Goal: Check status: Check status

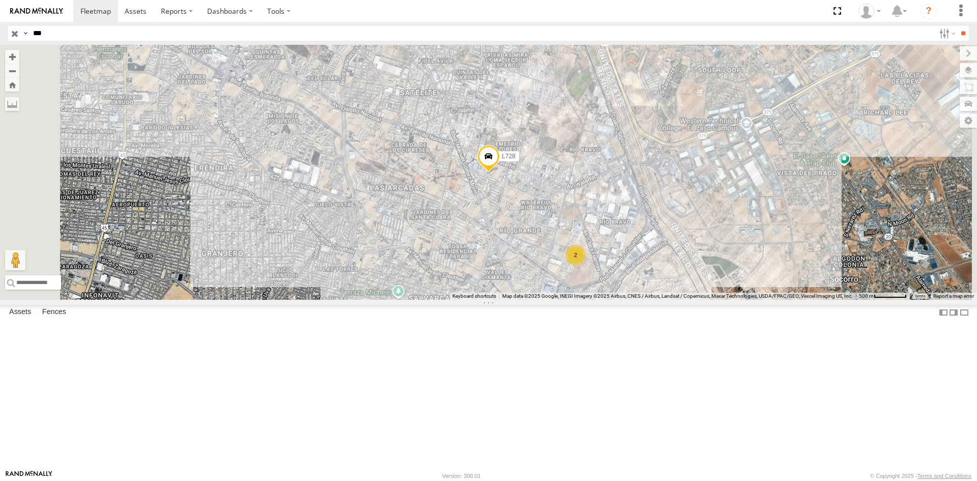
click at [109, 37] on input "***" at bounding box center [481, 33] width 905 height 15
type input "****"
click at [957, 26] on input "**" at bounding box center [963, 33] width 12 height 15
click at [0, 0] on div "L3088 FLEXTRANSFER" at bounding box center [0, 0] width 0 height 0
